Goal: Transaction & Acquisition: Purchase product/service

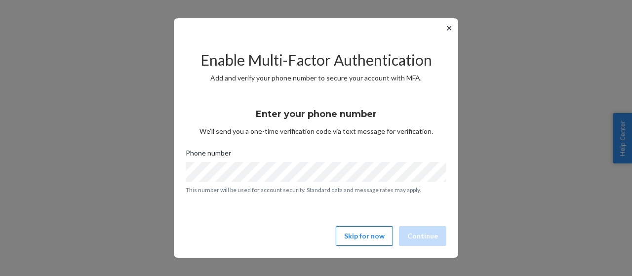
click at [354, 228] on button "Skip for now" at bounding box center [364, 236] width 57 height 20
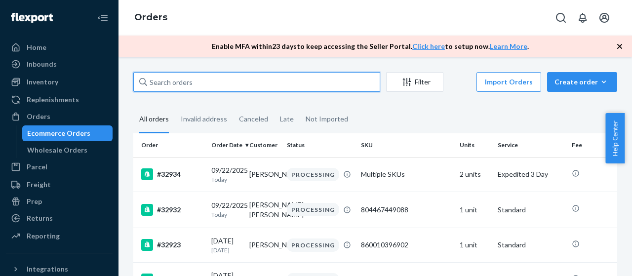
click at [216, 77] on input "text" at bounding box center [256, 82] width 247 height 20
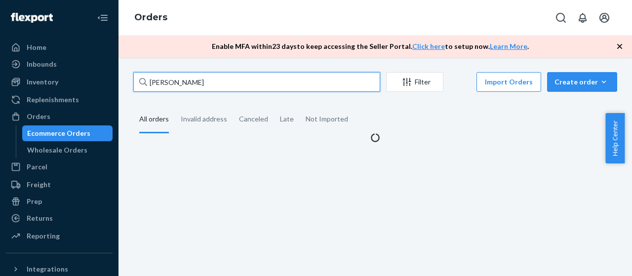
type input "[PERSON_NAME]"
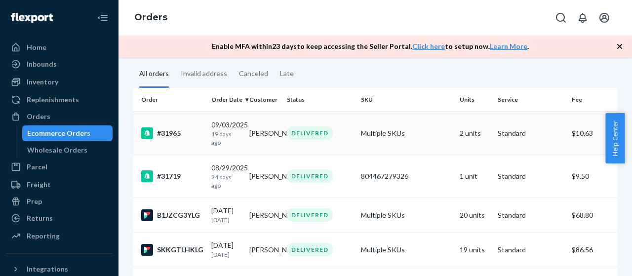
scroll to position [48, 0]
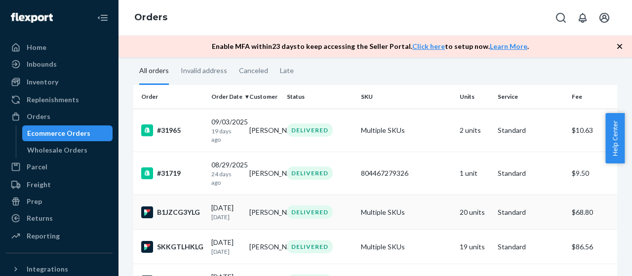
click at [183, 215] on div "B1JZCG3YLG" at bounding box center [172, 212] width 62 height 12
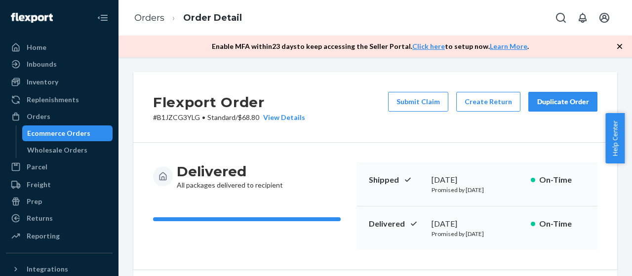
click at [623, 50] on icon "button" at bounding box center [620, 46] width 10 height 10
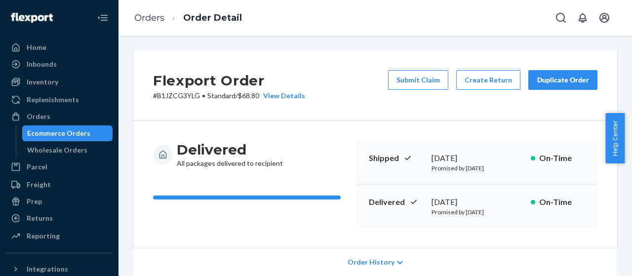
click at [567, 76] on div "Duplicate Order" at bounding box center [563, 80] width 52 height 10
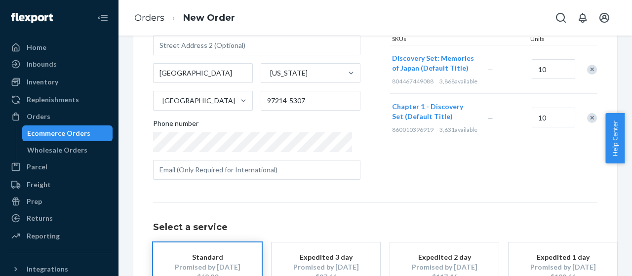
scroll to position [92, 0]
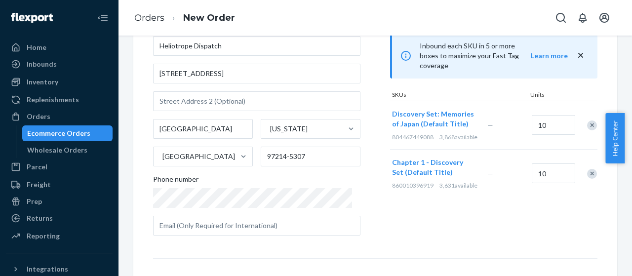
click at [587, 120] on div "Remove Item" at bounding box center [592, 125] width 10 height 10
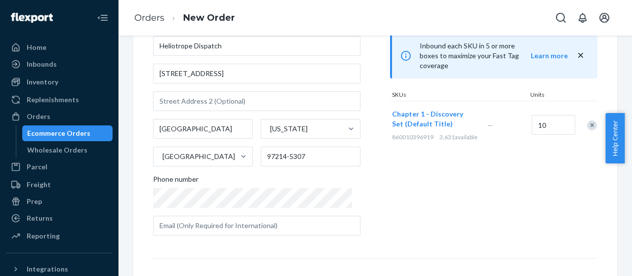
click at [587, 120] on div "Remove Item" at bounding box center [592, 125] width 10 height 10
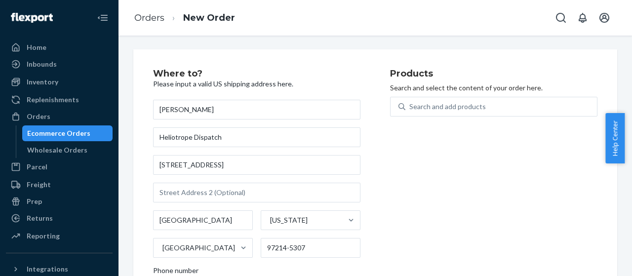
scroll to position [0, 0]
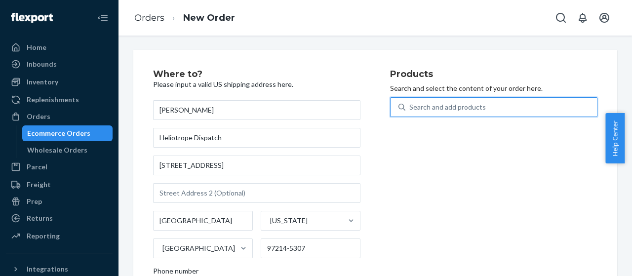
click at [463, 113] on div "Search and add products" at bounding box center [501, 107] width 192 height 18
click at [410, 112] on input "0 results available. Use Up and Down to choose options, press Enter to select t…" at bounding box center [409, 107] width 1 height 10
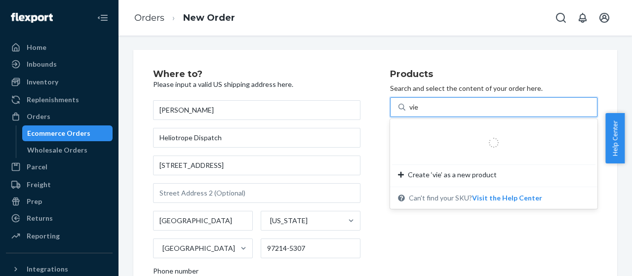
type input "viet"
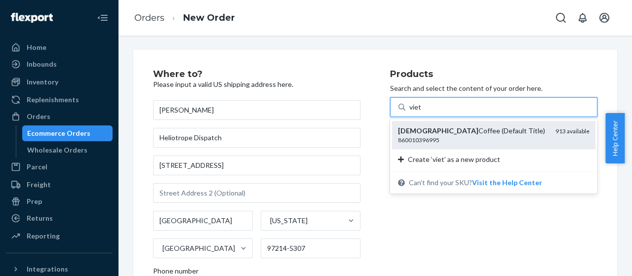
click at [426, 140] on div "860010396995" at bounding box center [473, 140] width 150 height 8
click at [422, 112] on input "viet" at bounding box center [415, 107] width 12 height 10
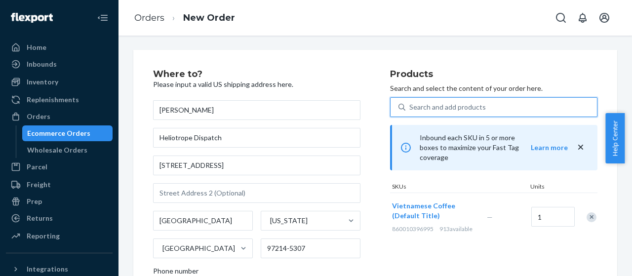
click at [527, 101] on div "Search and add products" at bounding box center [501, 107] width 192 height 18
click at [410, 102] on input "0 results available. Use Up and Down to choose options, press Enter to select t…" at bounding box center [409, 107] width 1 height 10
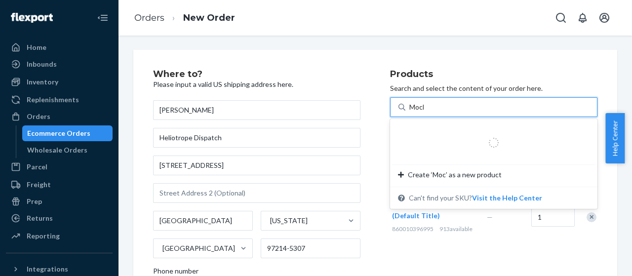
type input "Mochi"
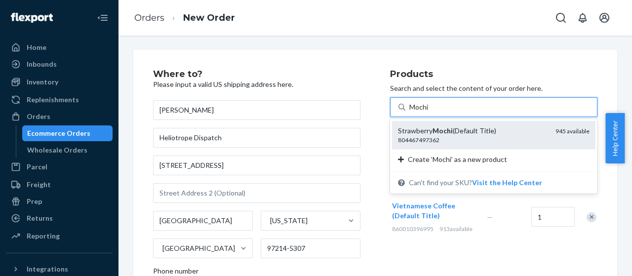
click at [498, 127] on div "Strawberry Mochi (Default Title)" at bounding box center [473, 131] width 150 height 10
click at [430, 112] on input "Mochi" at bounding box center [419, 107] width 20 height 10
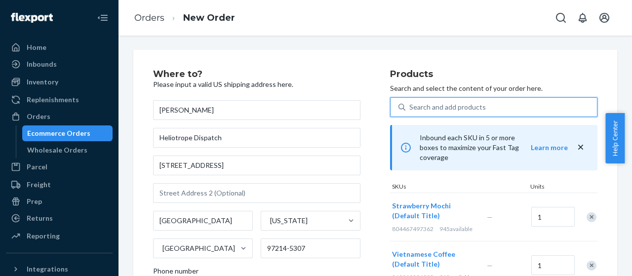
click at [468, 109] on div "Search and add products" at bounding box center [447, 107] width 77 height 10
click at [410, 109] on input "0 results available. Use Up and Down to choose options, press Enter to select t…" at bounding box center [409, 107] width 1 height 10
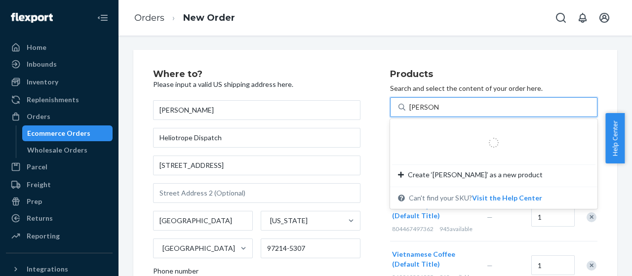
type input "White rice"
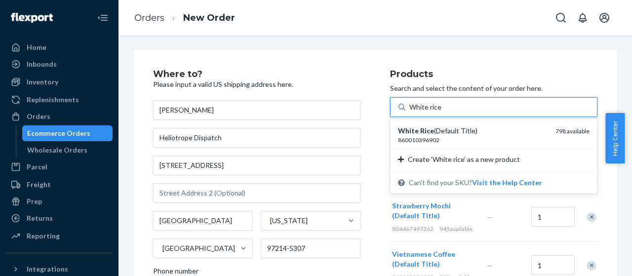
click at [452, 141] on div "860010396902" at bounding box center [473, 140] width 150 height 8
click at [442, 112] on input "White rice" at bounding box center [425, 107] width 33 height 10
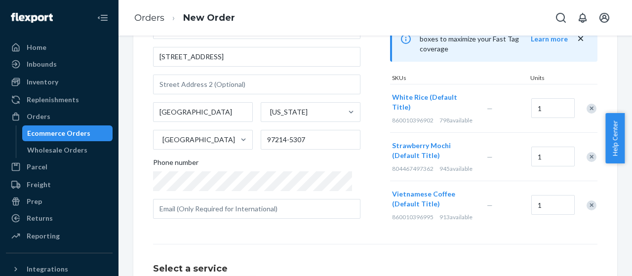
scroll to position [111, 0]
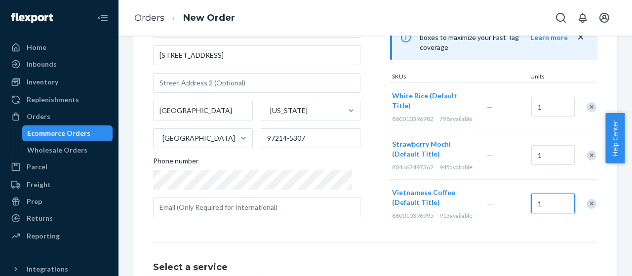
click at [532, 194] on input "1" at bounding box center [552, 204] width 43 height 20
type input "2"
click at [531, 145] on input "1" at bounding box center [552, 155] width 43 height 20
type input "5"
click at [544, 97] on input "1" at bounding box center [552, 107] width 43 height 20
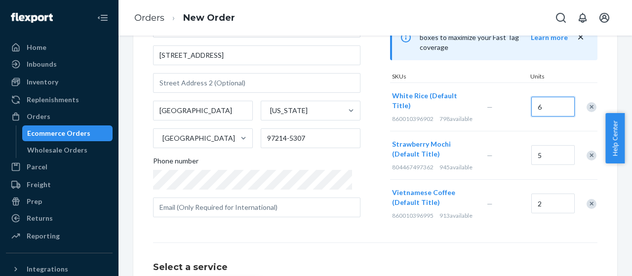
type input "6"
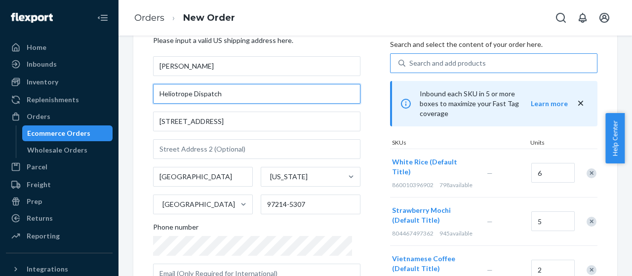
click at [225, 91] on input "Heliotrope Dispatch" at bounding box center [256, 94] width 207 height 20
paste input "DARK MATTER FACTORY, INC."
type input "DARK MATTER FACTORY, INC."
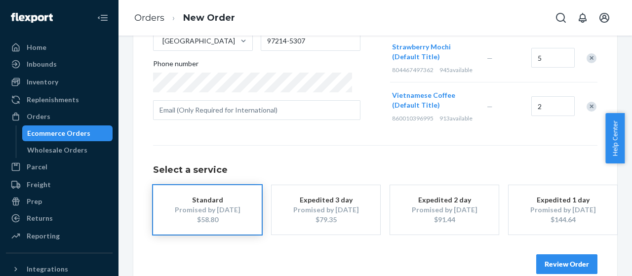
scroll to position [222, 0]
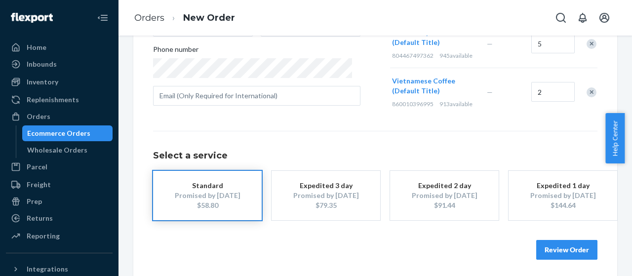
click at [564, 240] on button "Review Order" at bounding box center [566, 250] width 61 height 20
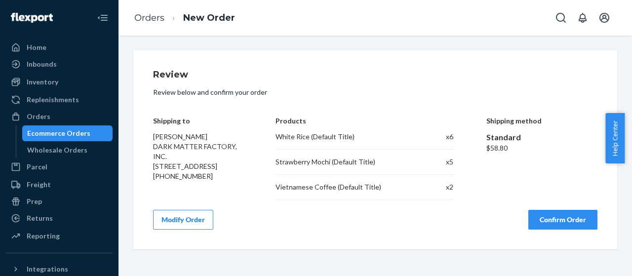
scroll to position [0, 0]
click at [537, 215] on button "Confirm Order" at bounding box center [562, 220] width 69 height 20
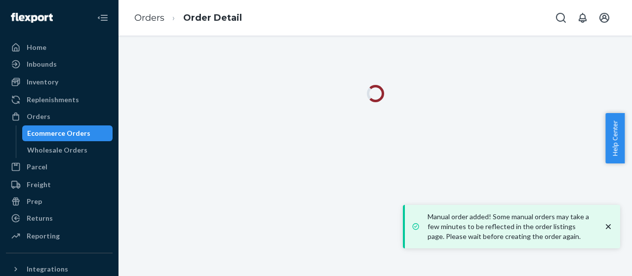
click at [609, 224] on icon "close toast" at bounding box center [608, 227] width 10 height 10
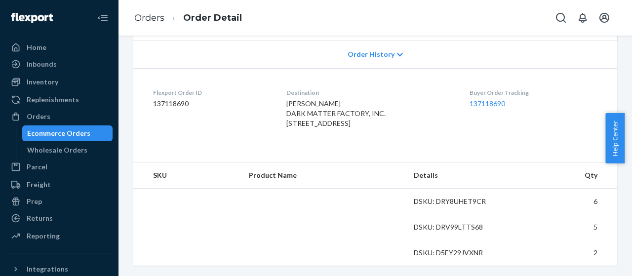
scroll to position [228, 0]
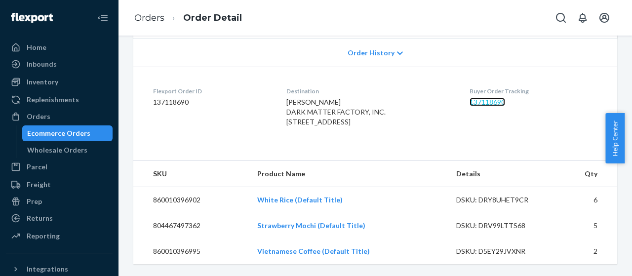
click at [497, 98] on link "137118690" at bounding box center [488, 102] width 36 height 8
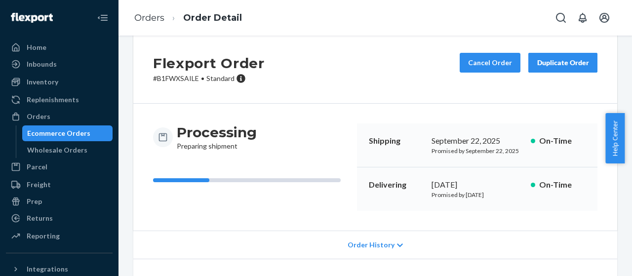
scroll to position [0, 0]
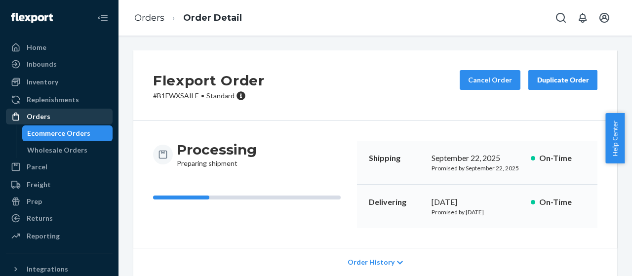
click at [73, 117] on div "Orders" at bounding box center [59, 117] width 105 height 14
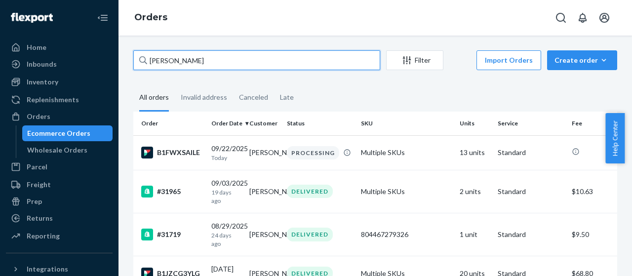
click at [206, 59] on input "[PERSON_NAME]" at bounding box center [256, 60] width 247 height 20
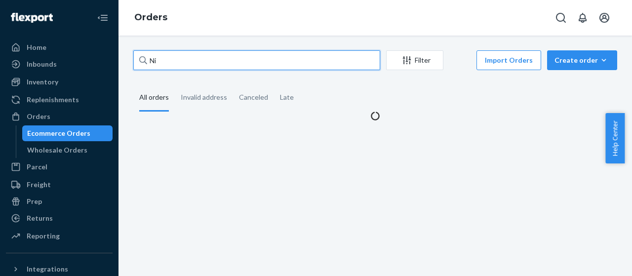
type input "N"
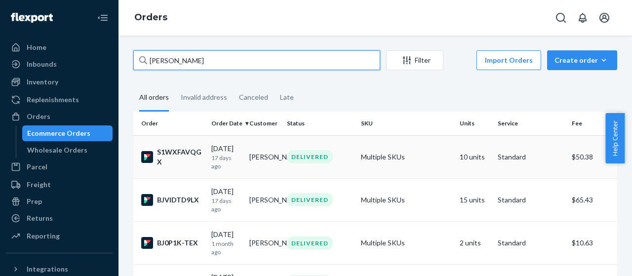
type input "[PERSON_NAME]"
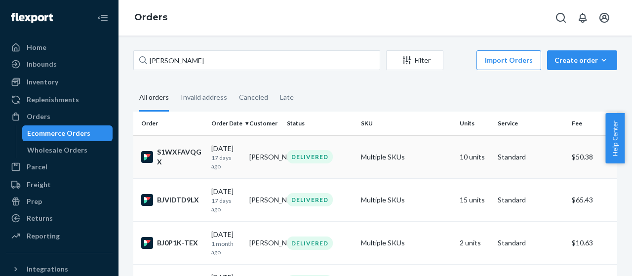
click at [185, 161] on div "S1WXFAVQGX" at bounding box center [172, 157] width 62 height 20
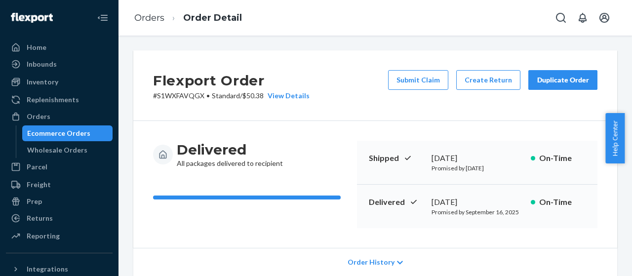
click at [537, 82] on div "Duplicate Order" at bounding box center [563, 80] width 52 height 10
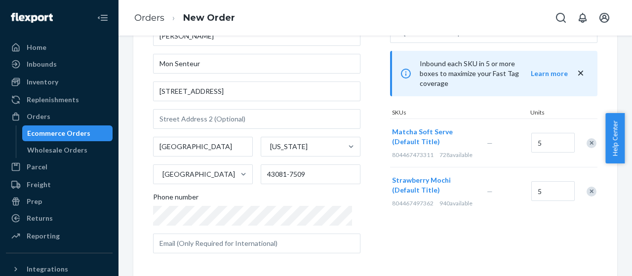
scroll to position [75, 0]
click at [587, 138] on div "Remove Item" at bounding box center [592, 143] width 10 height 10
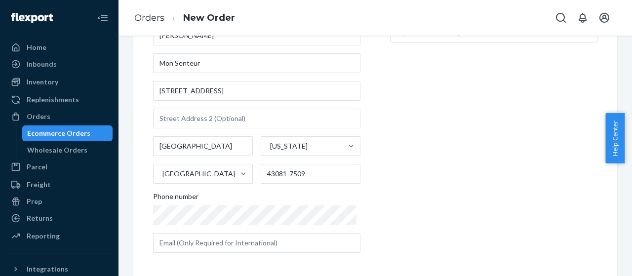
scroll to position [0, 0]
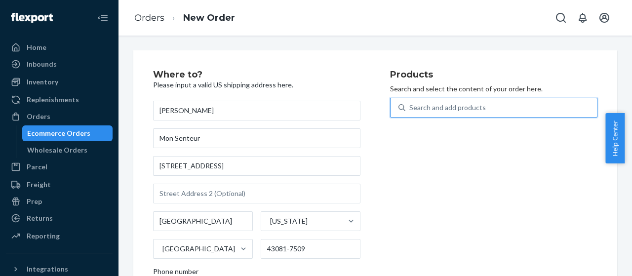
click at [468, 107] on div "Search and add products" at bounding box center [447, 108] width 77 height 10
click at [410, 107] on input "0 results available. Use Up and Down to choose options, press Enter to select t…" at bounding box center [409, 108] width 1 height 10
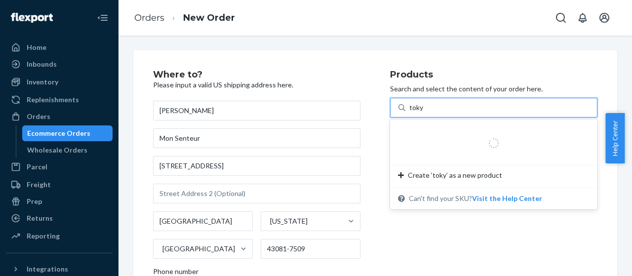
type input "[GEOGRAPHIC_DATA]"
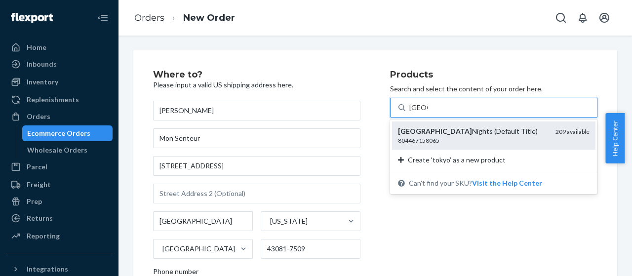
click at [433, 138] on div "804467158065" at bounding box center [473, 140] width 150 height 8
click at [428, 113] on input "[GEOGRAPHIC_DATA]" at bounding box center [418, 108] width 18 height 10
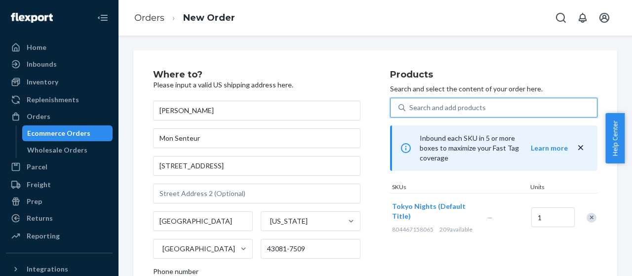
click at [436, 110] on div "Search and add products" at bounding box center [447, 108] width 77 height 10
click at [410, 110] on input "0 results available. Use Up and Down to choose options, press Enter to select t…" at bounding box center [409, 108] width 1 height 10
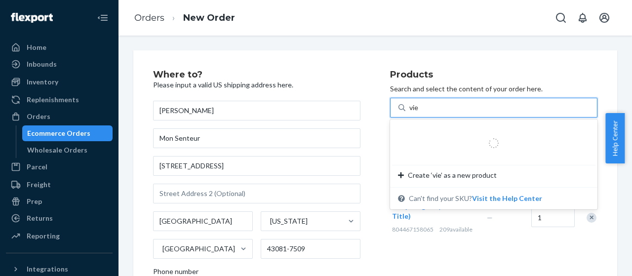
type input "viet"
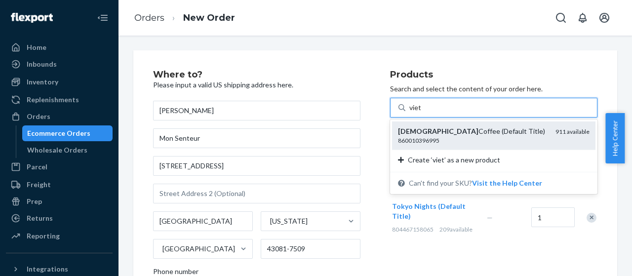
click at [426, 132] on em "[DEMOGRAPHIC_DATA]" at bounding box center [438, 131] width 80 height 8
click at [422, 113] on input "viet" at bounding box center [415, 108] width 12 height 10
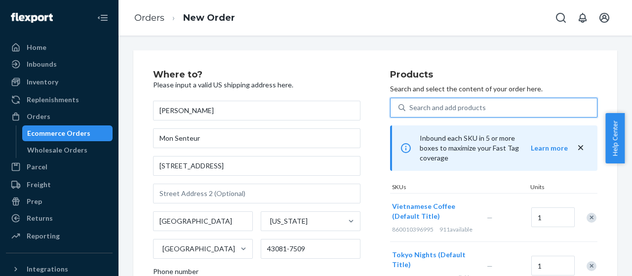
click at [493, 111] on div "Search and add products" at bounding box center [501, 108] width 192 height 18
click at [410, 111] on input "0 results available. Use Up and Down to choose options, press Enter to select t…" at bounding box center [409, 108] width 1 height 10
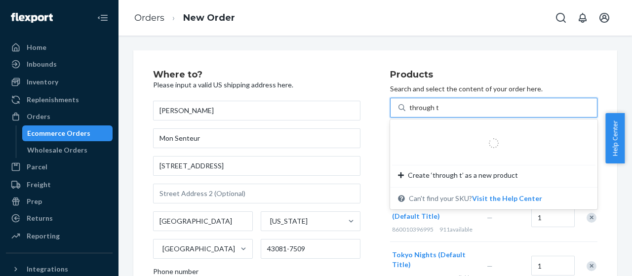
type input "through th"
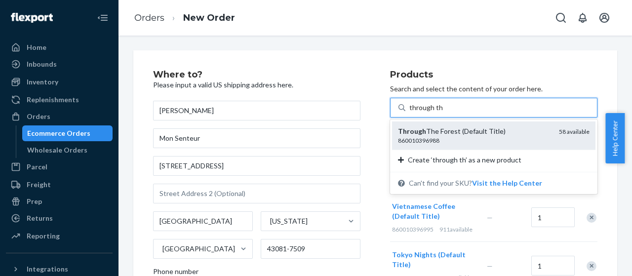
click at [458, 124] on div "Through The Forest (Default Title) 860010396988 58 available" at bounding box center [493, 135] width 203 height 28
click at [442, 113] on input "through th" at bounding box center [425, 108] width 33 height 10
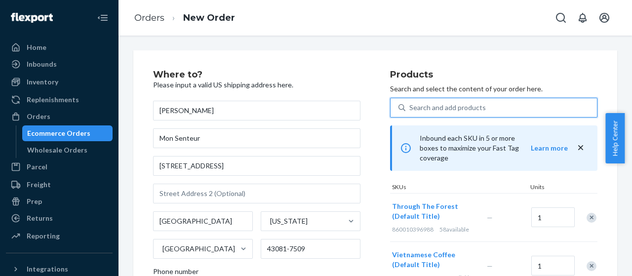
click at [509, 101] on div "Search and add products" at bounding box center [501, 108] width 192 height 18
click at [410, 103] on input "0 results available. Use Up and Down to choose options, press Enter to select t…" at bounding box center [409, 108] width 1 height 10
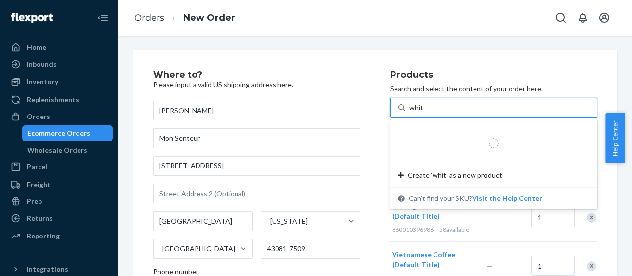
type input "white"
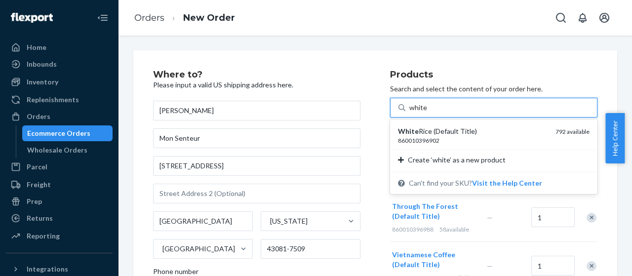
click at [463, 134] on div "White Rice (Default Title)" at bounding box center [473, 131] width 150 height 10
click at [428, 113] on input "white" at bounding box center [418, 108] width 18 height 10
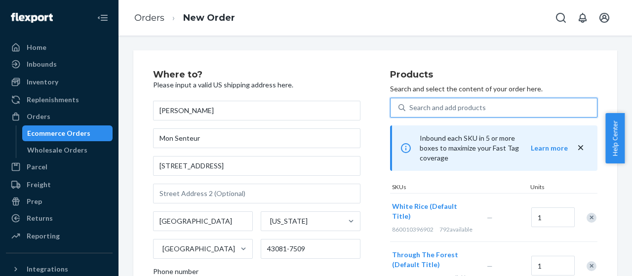
click at [431, 108] on div "Search and add products" at bounding box center [447, 108] width 77 height 10
click at [410, 108] on input "0 results available. Use Up and Down to choose options, press Enter to select t…" at bounding box center [409, 108] width 1 height 10
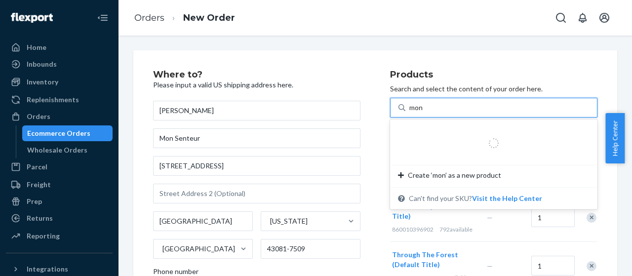
type input "mons"
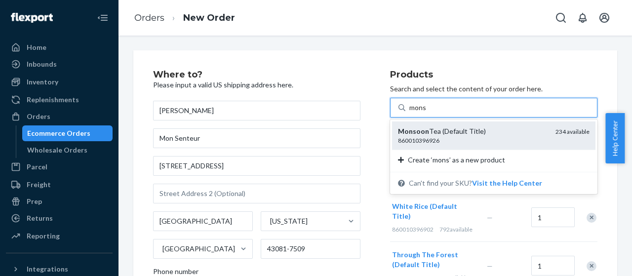
click at [432, 135] on div "Monsoon Tea (Default Title)" at bounding box center [473, 131] width 150 height 10
click at [427, 113] on input "mons" at bounding box center [417, 108] width 17 height 10
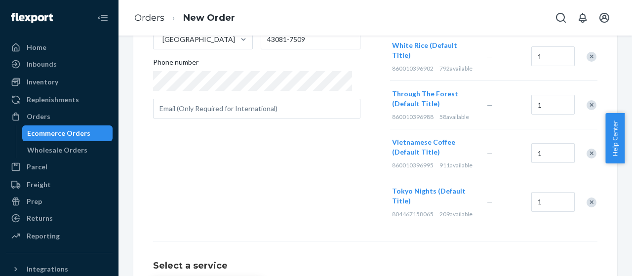
scroll to position [213, 0]
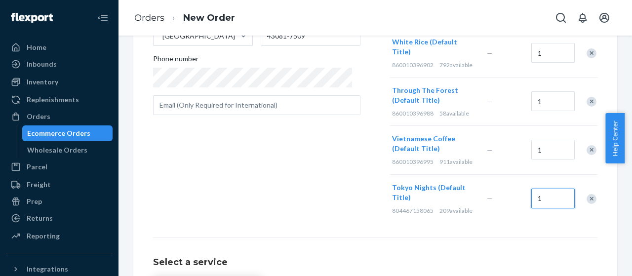
click at [534, 189] on input "1" at bounding box center [552, 199] width 43 height 20
type input "4"
click at [374, 151] on div "Where to? Please input a valid US shipping address here. [PERSON_NAME] Mon Sent…" at bounding box center [271, 39] width 237 height 365
click at [559, 140] on input "1" at bounding box center [552, 150] width 43 height 20
type input "5"
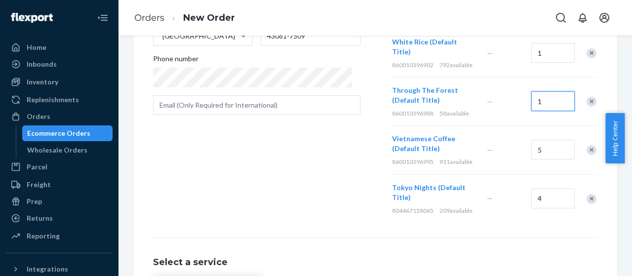
click at [531, 91] on input "1" at bounding box center [552, 101] width 43 height 20
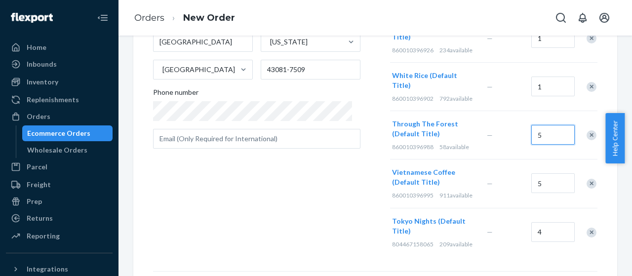
scroll to position [178, 0]
type input "5"
click at [542, 78] on input "1" at bounding box center [552, 88] width 43 height 20
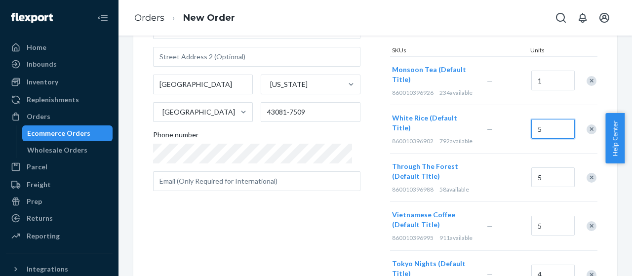
scroll to position [135, 0]
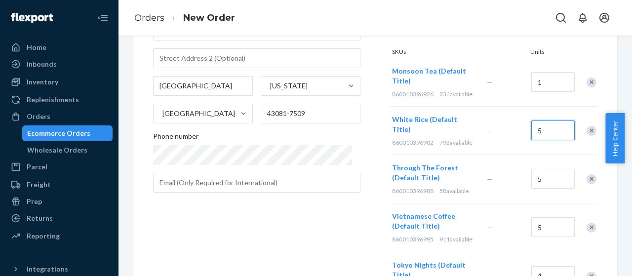
type input "5"
click at [541, 72] on input "1" at bounding box center [552, 82] width 43 height 20
type input "5"
click at [305, 236] on div "Where to? Please input a valid US shipping address here. [PERSON_NAME] Mon Sent…" at bounding box center [271, 117] width 237 height 365
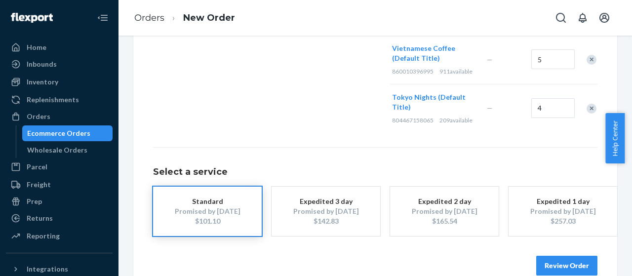
click at [544, 256] on button "Review Order" at bounding box center [566, 266] width 61 height 20
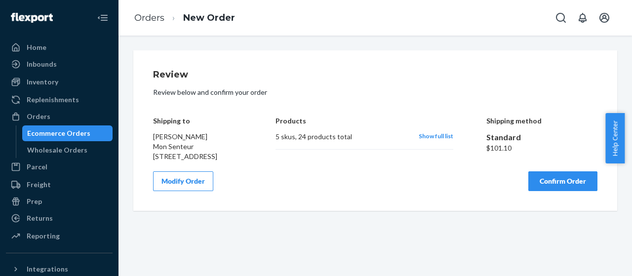
scroll to position [0, 0]
click at [422, 141] on div "Show full list" at bounding box center [436, 137] width 35 height 10
click at [432, 136] on span "Show full list" at bounding box center [436, 135] width 35 height 7
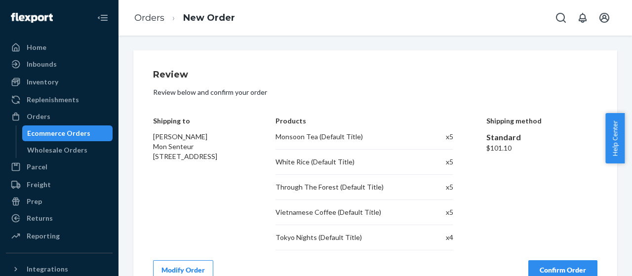
scroll to position [23, 0]
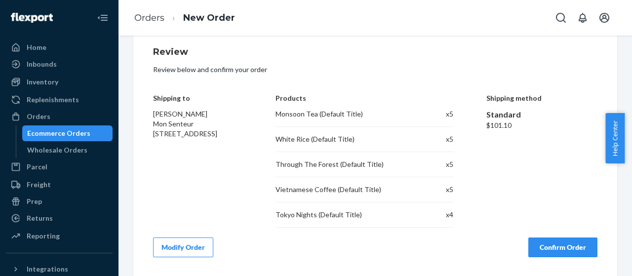
click at [325, 138] on div "White Rice (Default Title)" at bounding box center [345, 139] width 140 height 10
click at [189, 246] on button "Modify Order" at bounding box center [183, 247] width 60 height 20
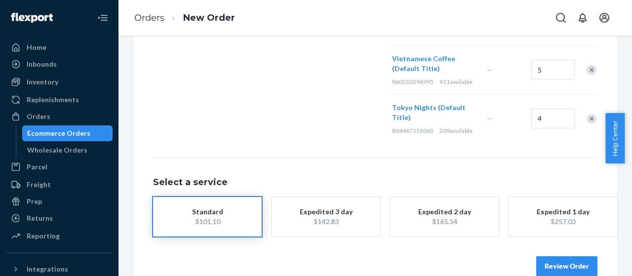
scroll to position [293, 0]
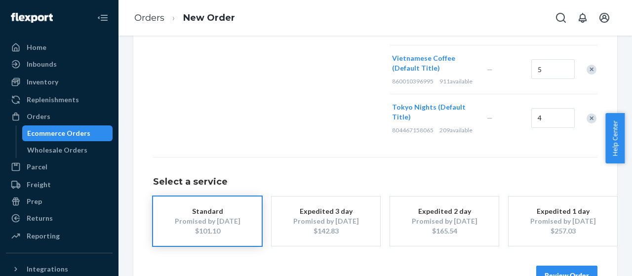
click at [578, 266] on button "Review Order" at bounding box center [566, 276] width 61 height 20
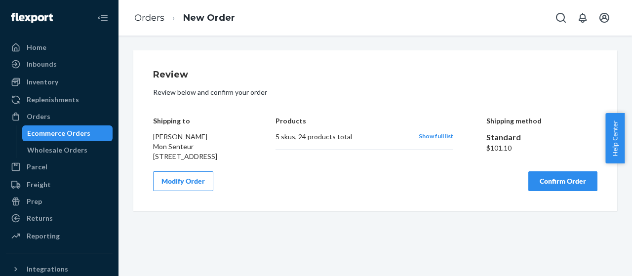
click at [431, 131] on div "Products 5 skus , 24 products total Show full list" at bounding box center [364, 131] width 178 height 59
click at [433, 138] on span "Show full list" at bounding box center [436, 135] width 35 height 7
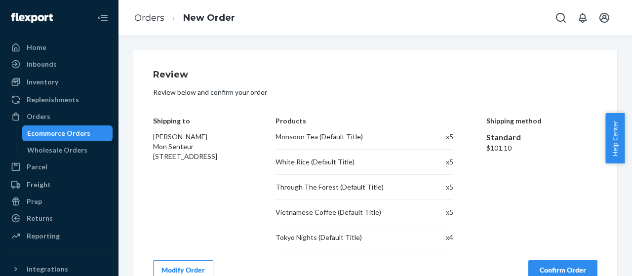
scroll to position [23, 0]
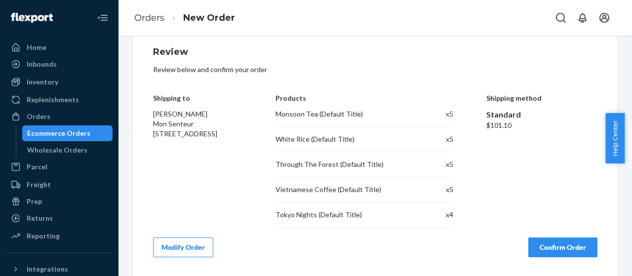
click at [568, 241] on button "Confirm Order" at bounding box center [562, 247] width 69 height 20
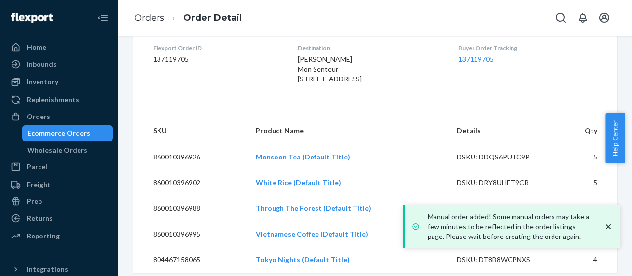
scroll to position [254, 0]
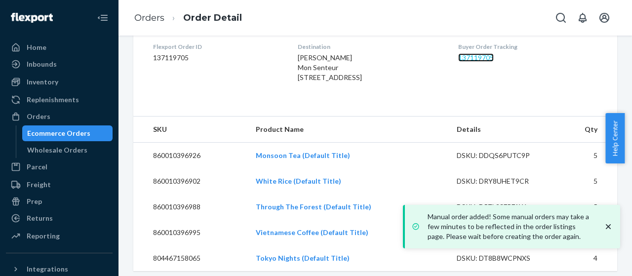
click at [486, 55] on link "137119705" at bounding box center [476, 57] width 36 height 8
